Goal: Information Seeking & Learning: Learn about a topic

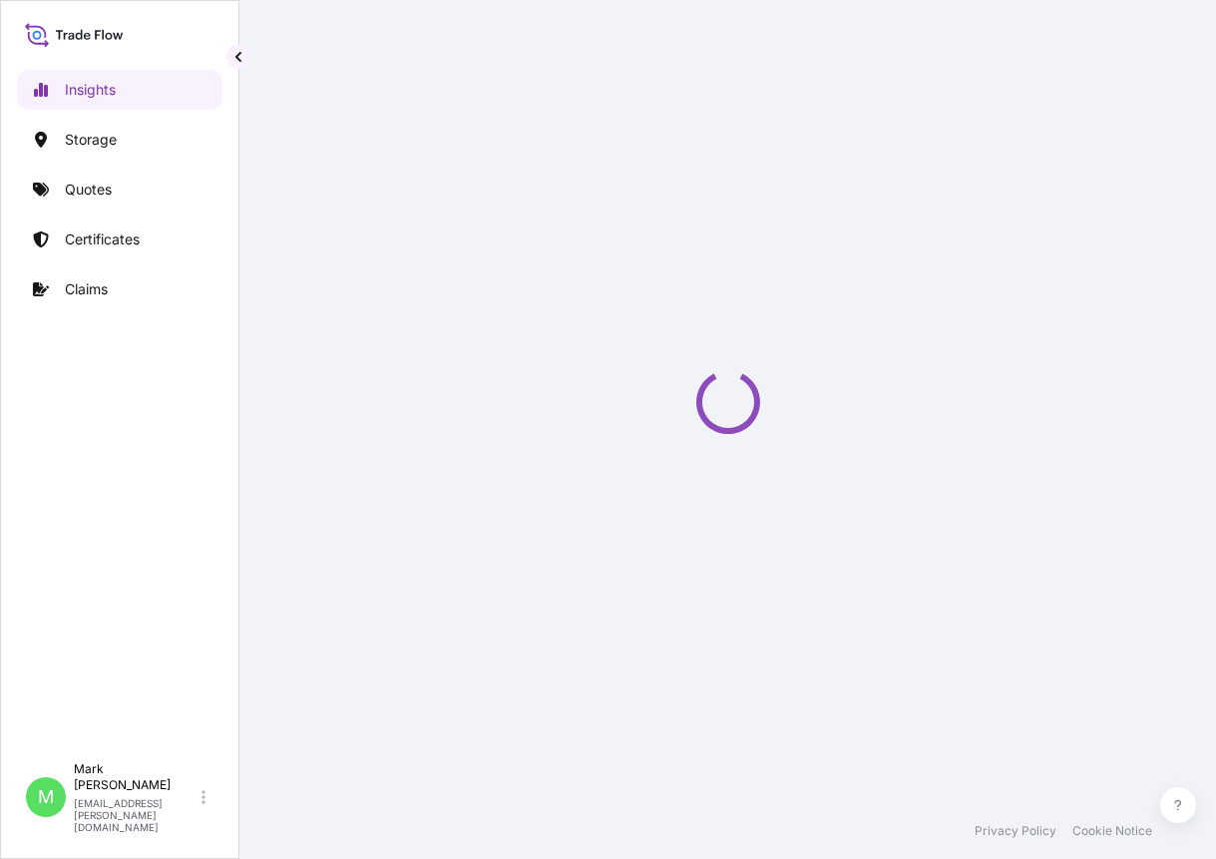
select select "2025"
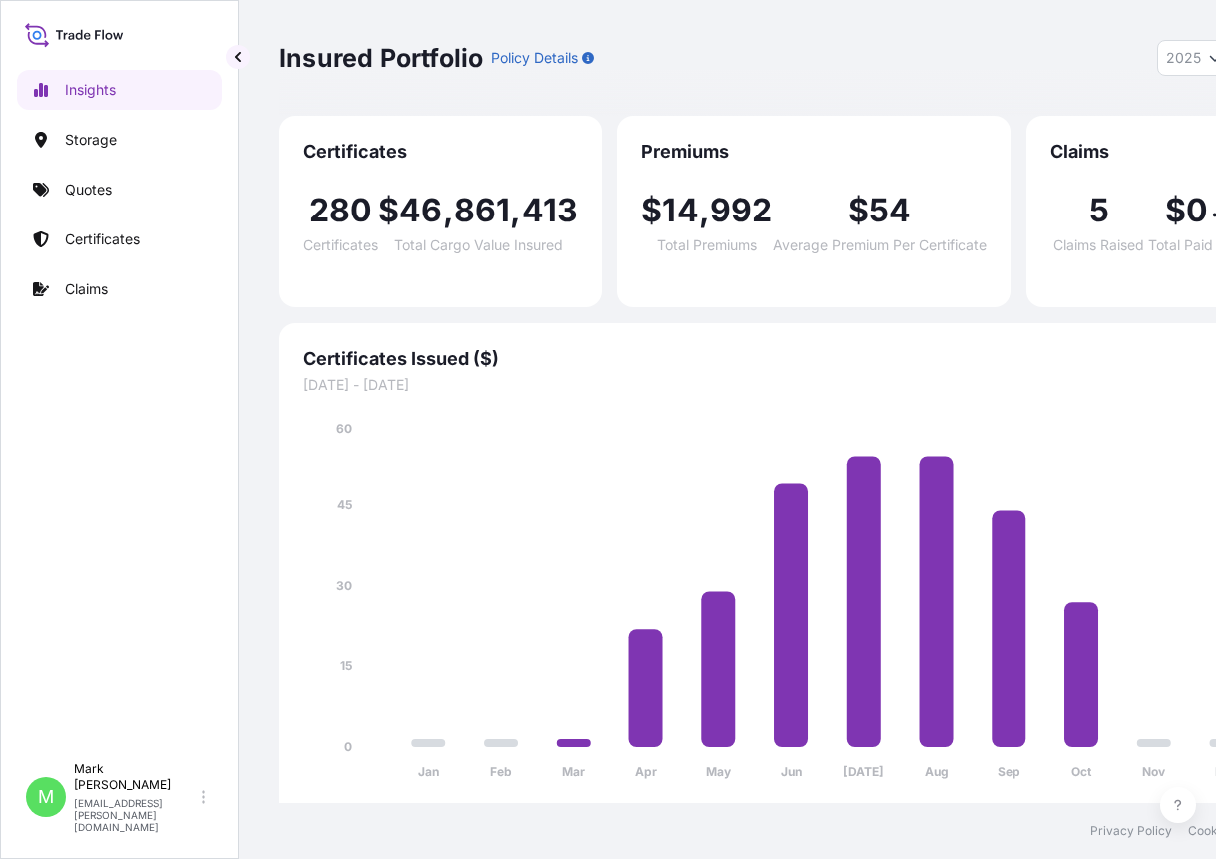
click at [137, 468] on div "Insights Storage Quotes Certificates Claims" at bounding box center [119, 402] width 205 height 700
